Goal: Information Seeking & Learning: Learn about a topic

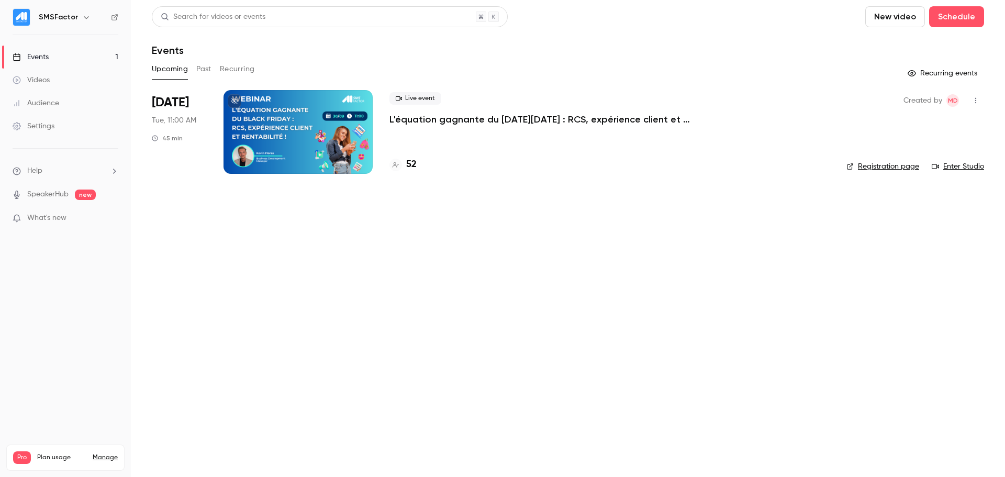
click at [429, 118] on p "L'équation gagnante du [DATE][DATE] : RCS, expérience client et rentabilité !" at bounding box center [546, 119] width 314 height 13
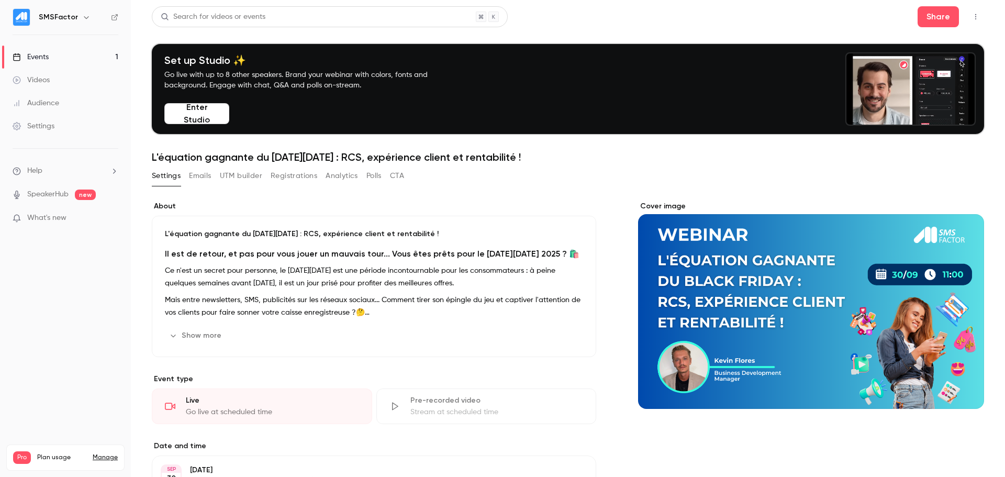
click at [350, 181] on button "Analytics" at bounding box center [342, 175] width 32 height 17
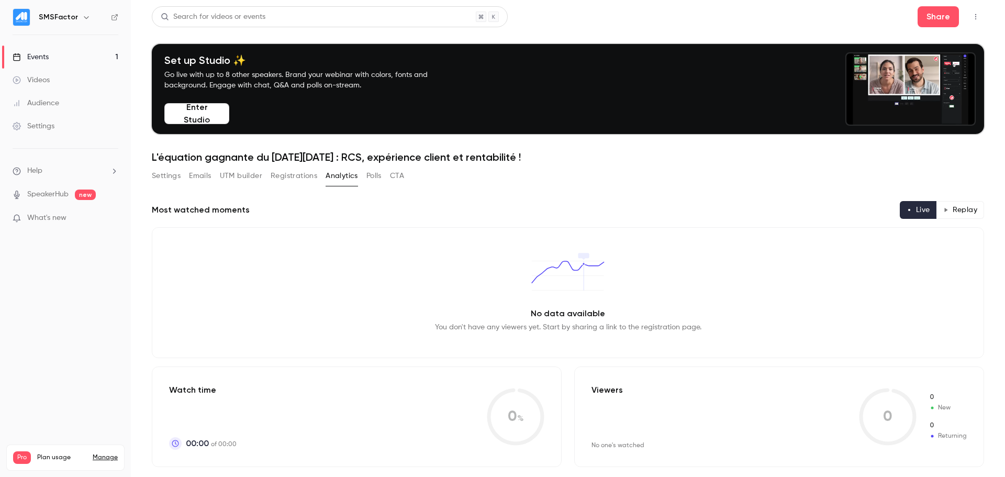
click at [369, 180] on button "Polls" at bounding box center [373, 175] width 15 height 17
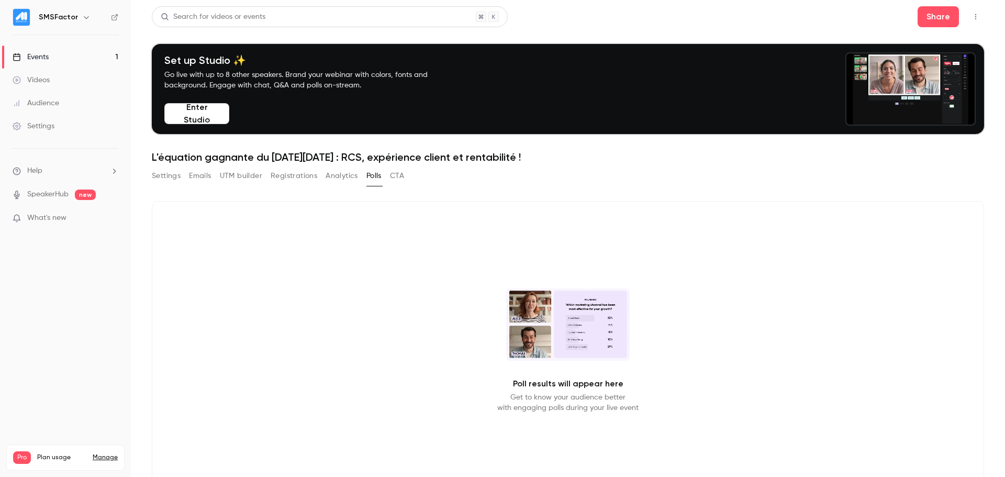
click at [288, 176] on button "Registrations" at bounding box center [294, 175] width 47 height 17
